Goal: Book appointment/travel/reservation

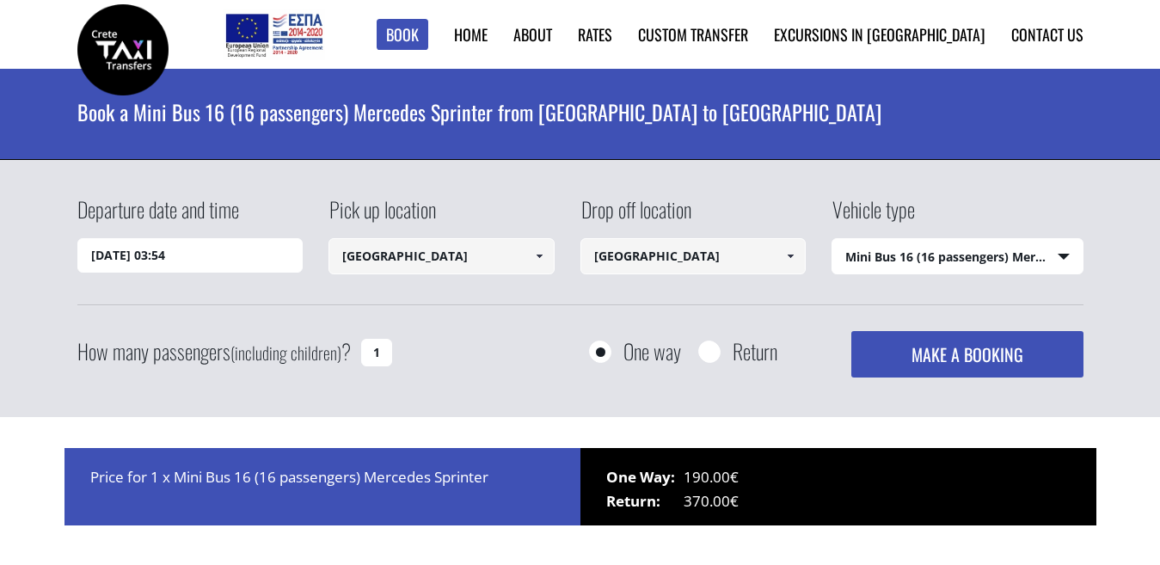
select select "4604"
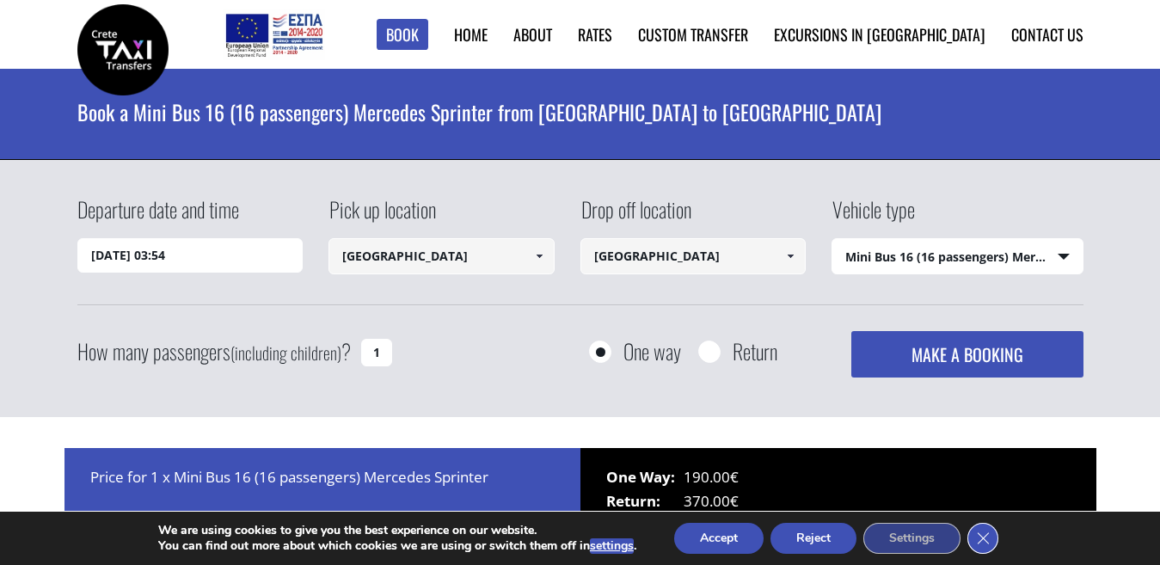
click at [984, 539] on icon "Close GDPR Cookie Banner" at bounding box center [982, 538] width 31 height 26
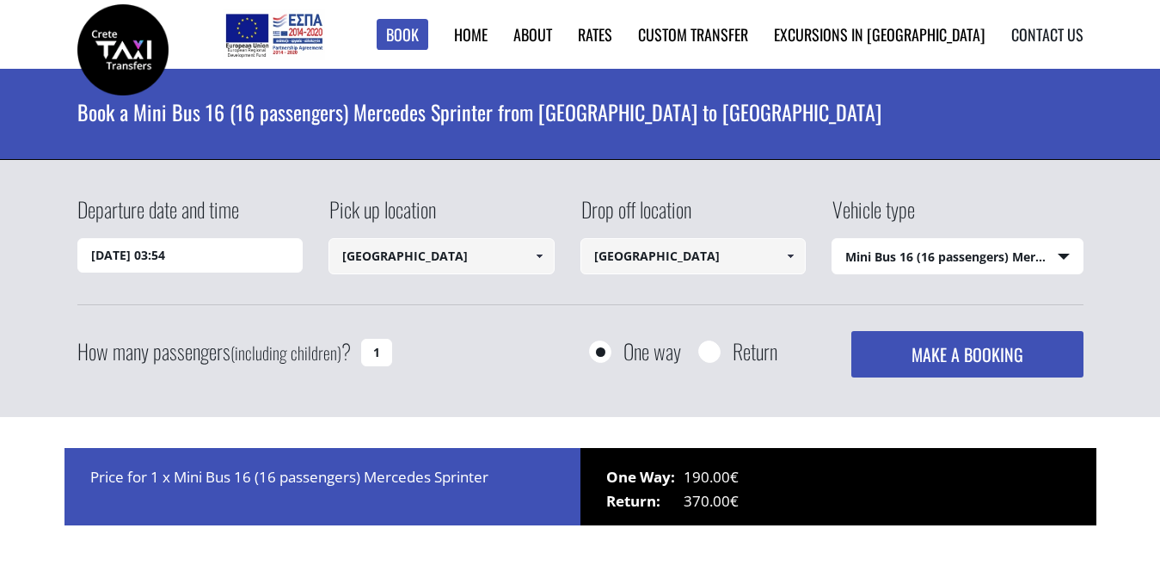
click at [1040, 29] on link "Contact us" at bounding box center [1047, 34] width 72 height 22
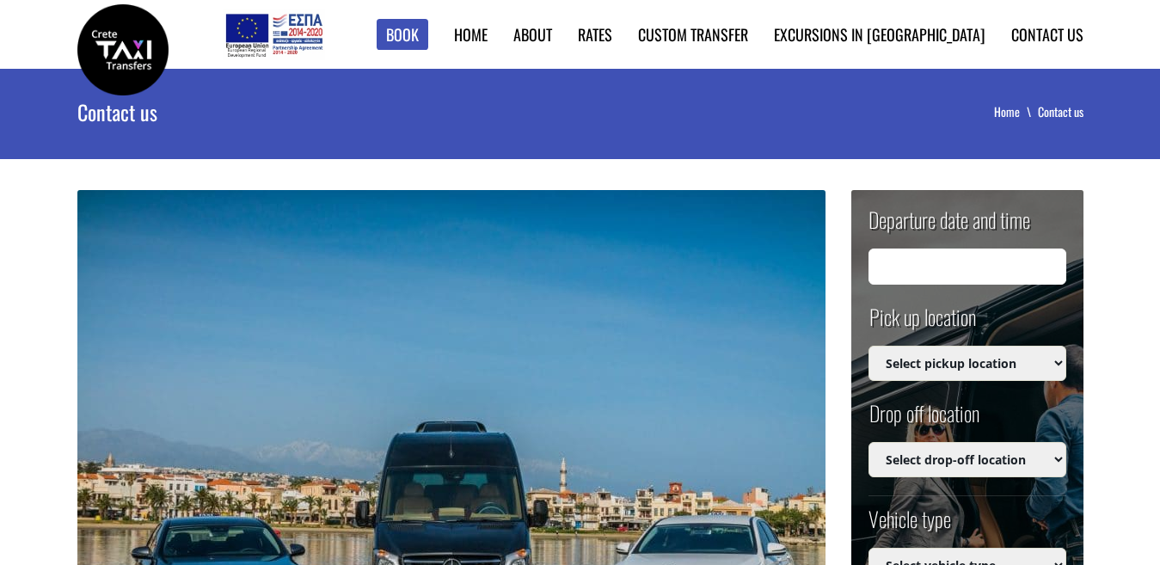
type input "[DATE] 03:54"
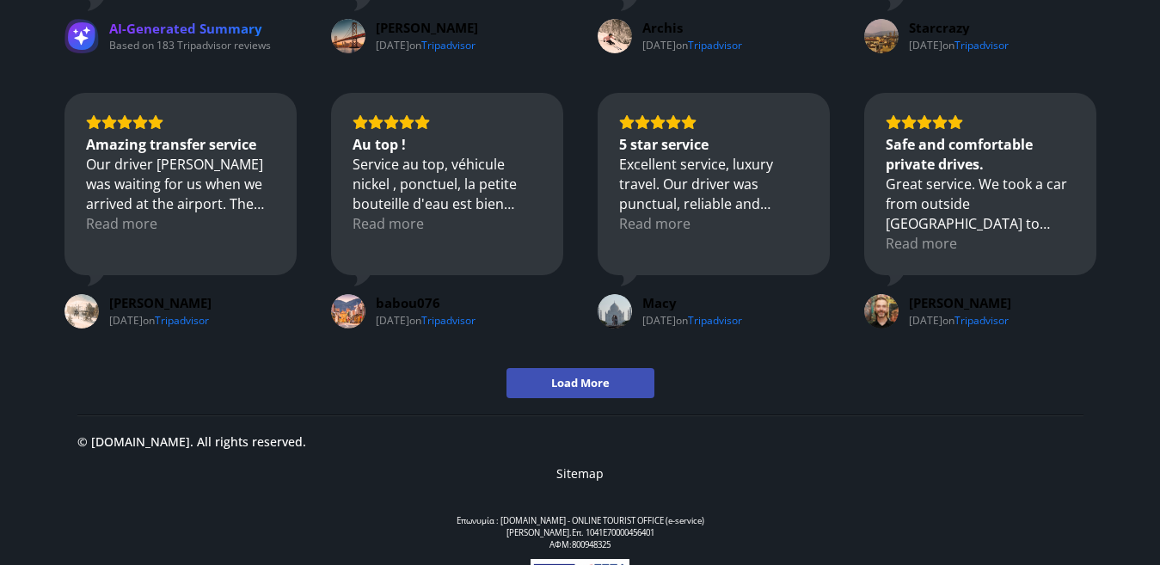
scroll to position [2323, 0]
